Goal: Check status: Check status

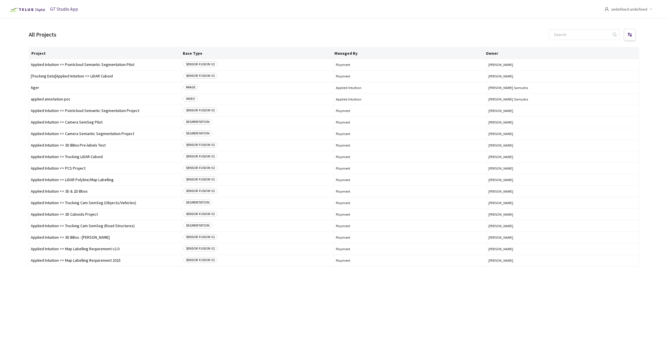
click at [648, 9] on div "undefined undefined" at bounding box center [632, 9] width 57 height 18
click at [623, 9] on span "undefined undefined" at bounding box center [629, 9] width 36 height 18
click at [634, 35] on div at bounding box center [630, 35] width 12 height 12
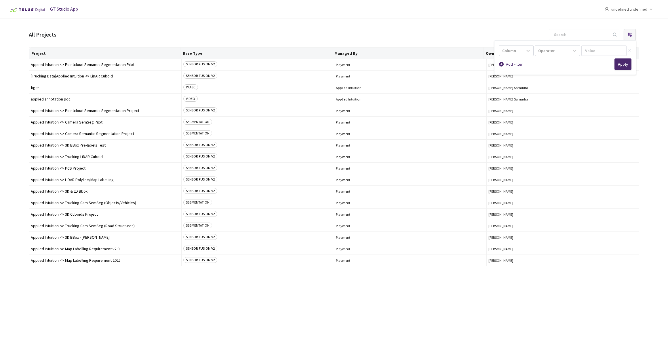
click at [634, 35] on div at bounding box center [630, 35] width 12 height 12
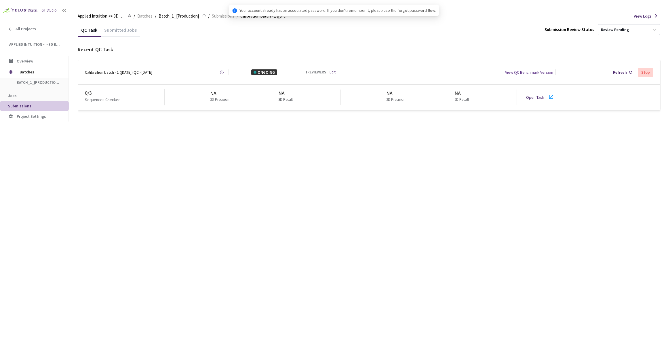
click at [320, 153] on div "QC Task Submitted Jobs Submission Review Status Review Pending Recent QC Task C…" at bounding box center [369, 188] width 583 height 330
click at [334, 73] on link "Edit" at bounding box center [333, 72] width 6 height 5
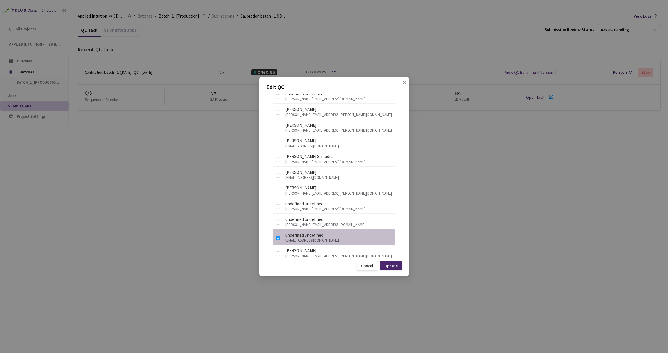
scroll to position [406, 0]
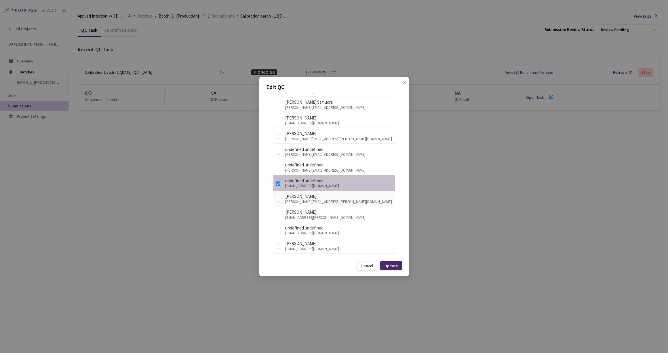
click at [326, 195] on div "Adriel Naranjo" at bounding box center [338, 196] width 107 height 7
click at [279, 199] on input "checkbox" at bounding box center [278, 199] width 5 height 5
checkbox input "true"
click at [389, 268] on div "Update" at bounding box center [391, 265] width 13 height 5
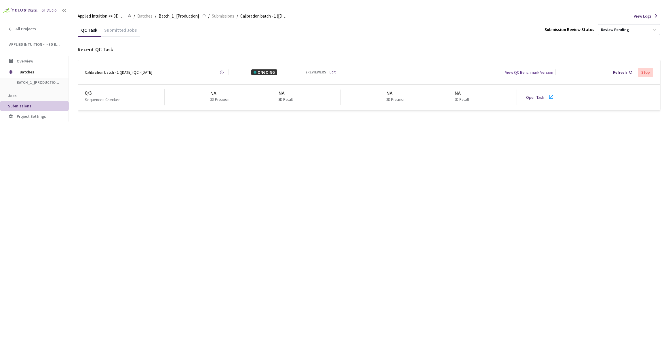
click at [541, 97] on link "Open Task" at bounding box center [535, 97] width 18 height 5
click at [115, 33] on div "Submitted Jobs" at bounding box center [120, 32] width 39 height 10
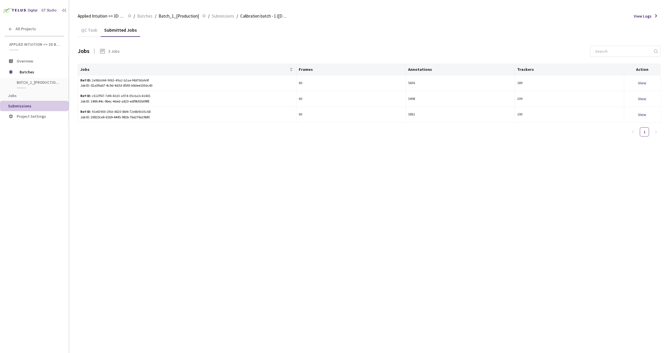
click at [77, 29] on main "Applied Intuition <> 3D BBox - BEV Applied Intuition <> 3D BBox - BEV / Batches…" at bounding box center [368, 176] width 599 height 353
click at [91, 30] on div "QC Task" at bounding box center [89, 32] width 23 height 10
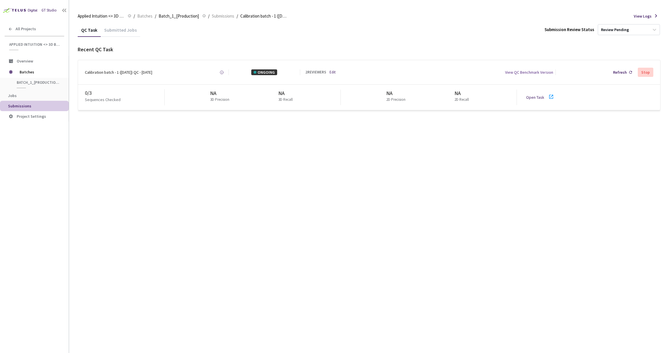
click at [120, 35] on div "Submitted Jobs" at bounding box center [120, 32] width 39 height 10
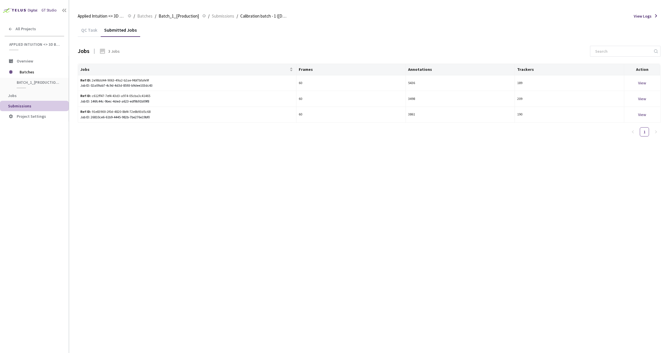
click at [87, 31] on div "QC Task" at bounding box center [89, 32] width 23 height 10
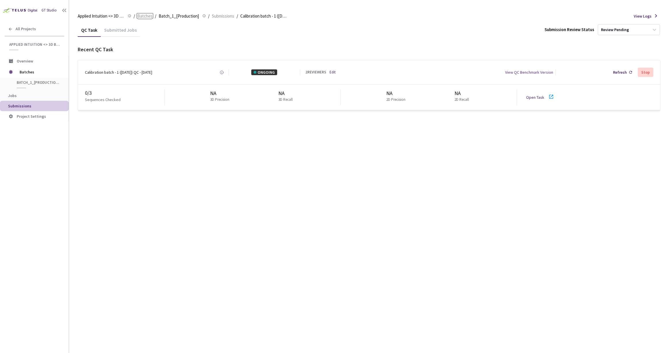
click at [145, 17] on span "Batches" at bounding box center [144, 16] width 15 height 7
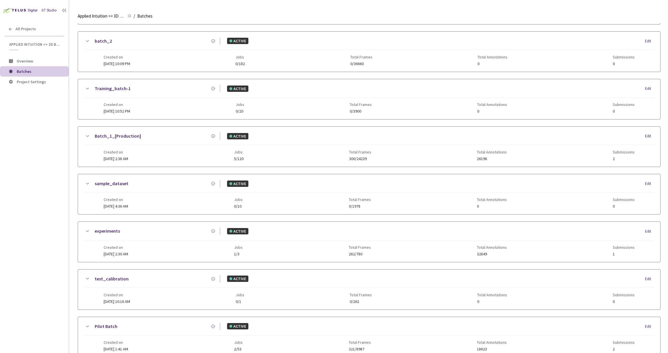
scroll to position [191, 0]
